Goal: Task Accomplishment & Management: Manage account settings

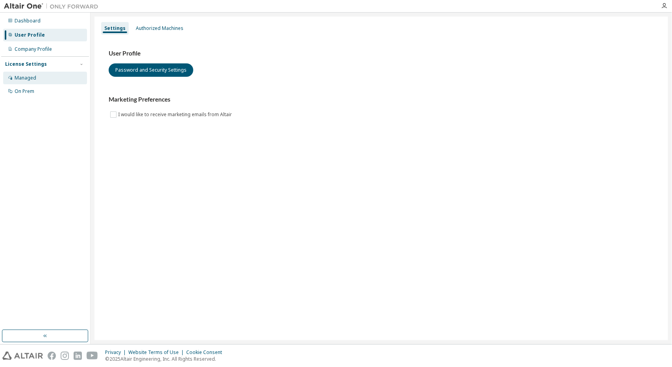
click at [44, 82] on div "Managed" at bounding box center [45, 78] width 84 height 13
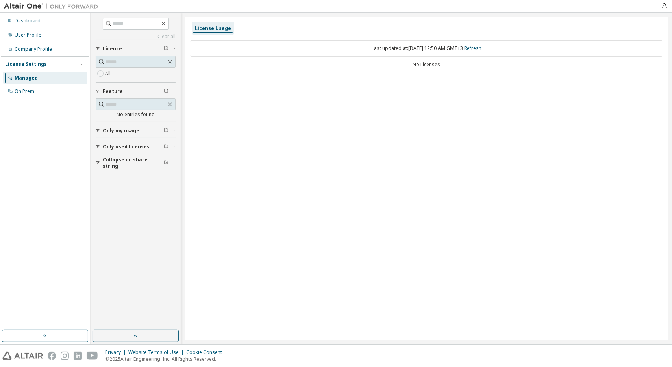
click at [36, 10] on img at bounding box center [53, 6] width 98 height 8
